Goal: Navigation & Orientation: Find specific page/section

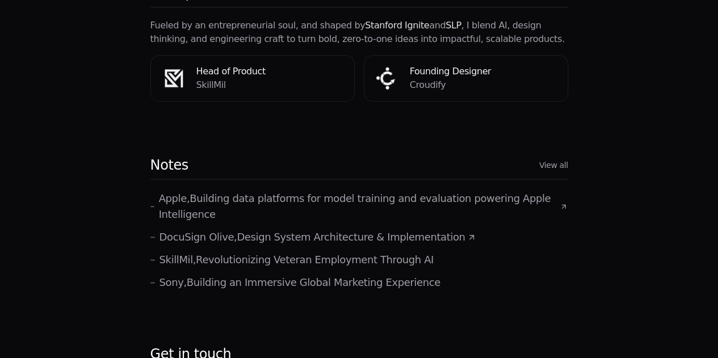
scroll to position [538, 0]
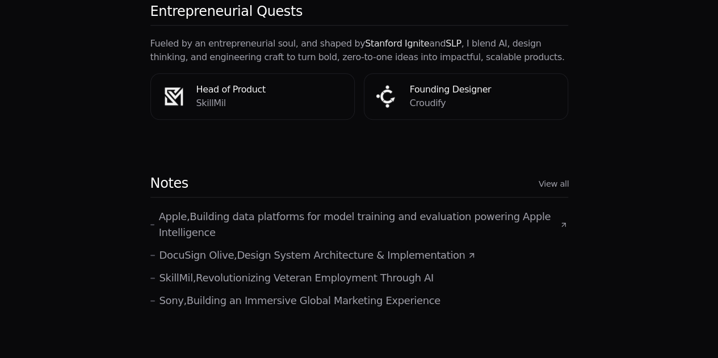
click at [563, 178] on link "View all" at bounding box center [553, 184] width 30 height 12
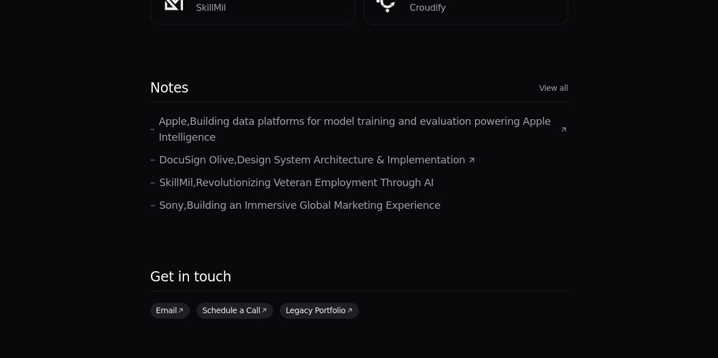
scroll to position [652, 0]
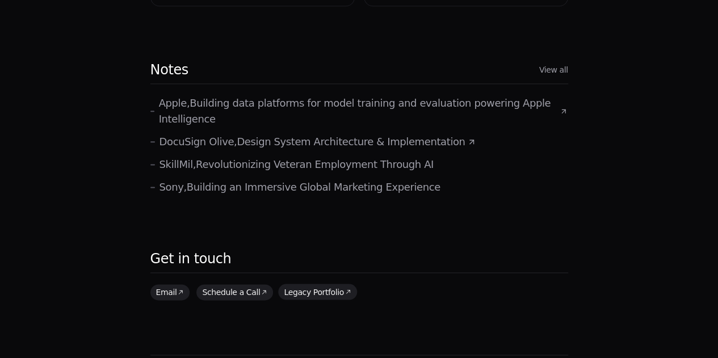
click at [298, 284] on link "Legacy Portfolio" at bounding box center [317, 292] width 78 height 16
click at [315, 284] on link "Legacy Portfolio" at bounding box center [321, 292] width 78 height 16
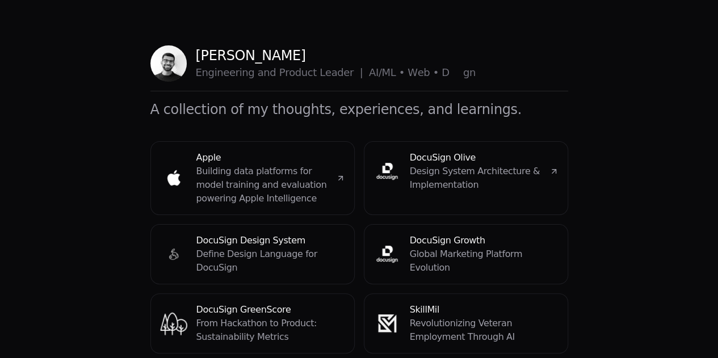
click at [338, 175] on icon at bounding box center [340, 178] width 9 height 9
